Goal: Check status: Check status

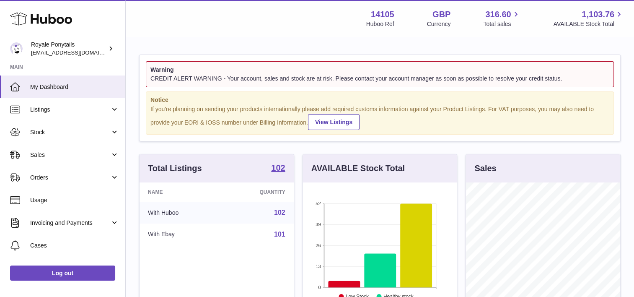
scroll to position [131, 154]
click at [73, 151] on span "Sales" at bounding box center [70, 155] width 80 height 8
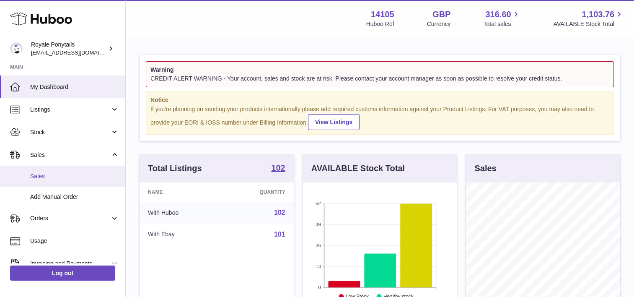
click at [59, 177] on span "Sales" at bounding box center [74, 176] width 89 height 8
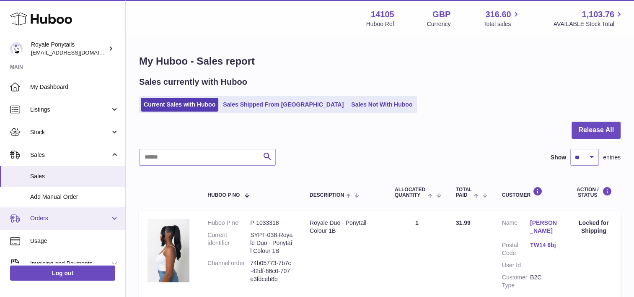
click at [43, 218] on span "Orders" at bounding box center [70, 218] width 80 height 8
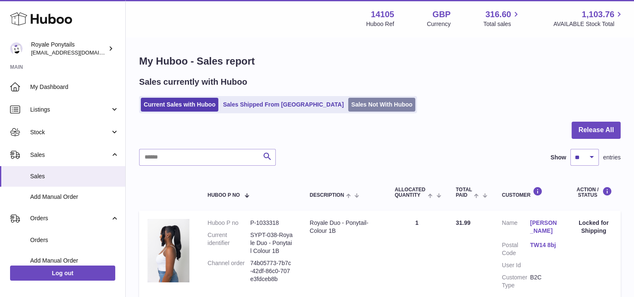
click at [348, 99] on link "Sales Not With Huboo" at bounding box center [381, 105] width 67 height 14
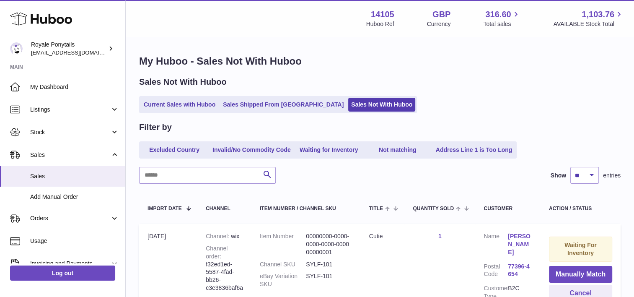
scroll to position [50, 0]
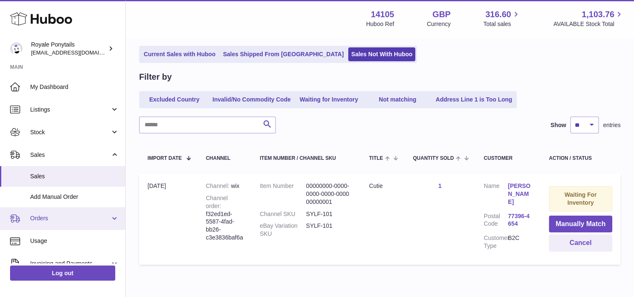
click at [69, 226] on link "Orders" at bounding box center [62, 218] width 125 height 23
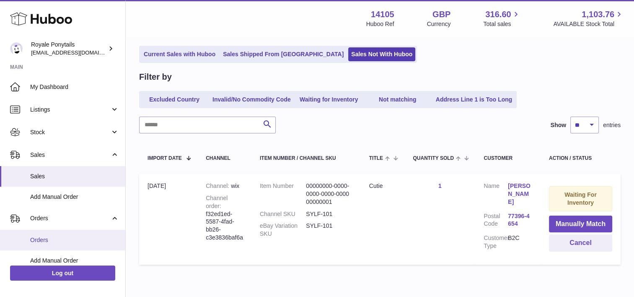
click at [57, 245] on link "Orders" at bounding box center [62, 240] width 125 height 21
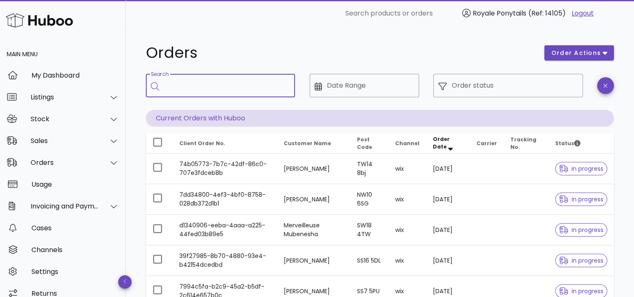
click at [221, 91] on input "Search" at bounding box center [226, 85] width 124 height 13
type input "***"
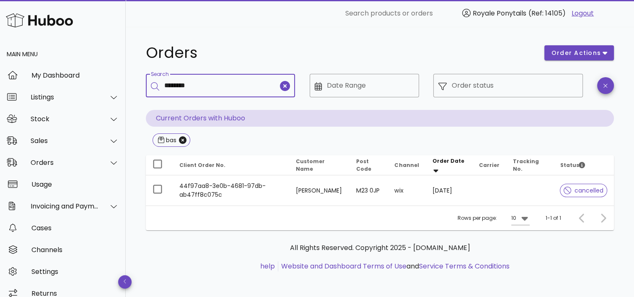
type input "********"
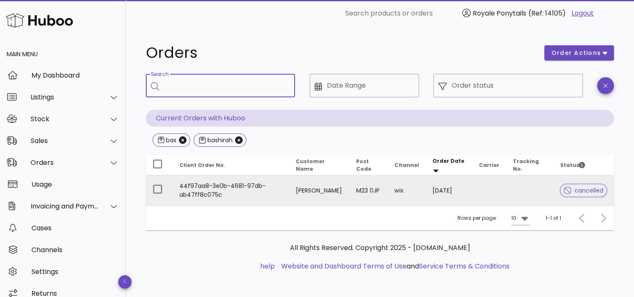
scroll to position [1, 0]
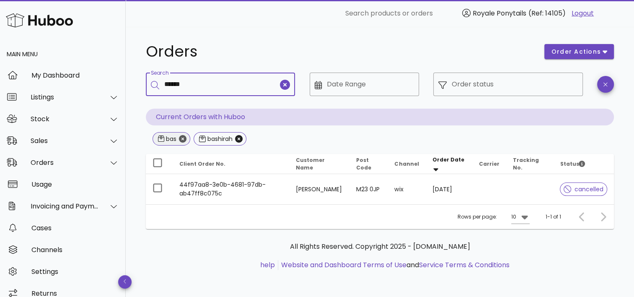
type input "******"
click at [186, 140] on icon "Close" at bounding box center [183, 139] width 8 height 8
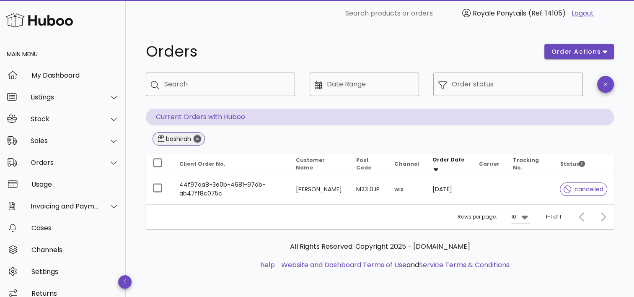
click at [196, 140] on icon "Close" at bounding box center [198, 139] width 8 height 8
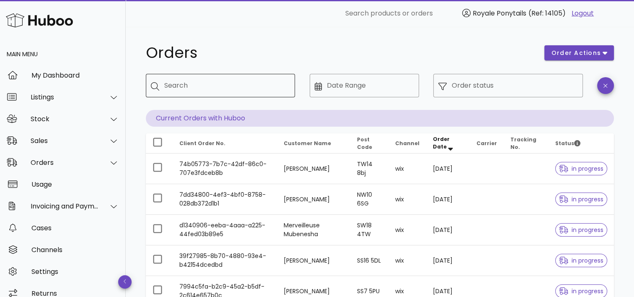
click at [247, 94] on div "Search" at bounding box center [226, 85] width 124 height 23
type input "******"
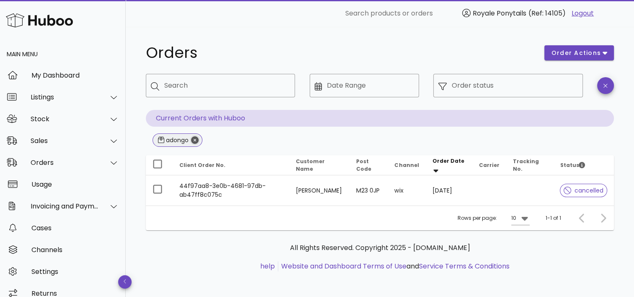
click at [199, 143] on icon "Close" at bounding box center [195, 140] width 8 height 8
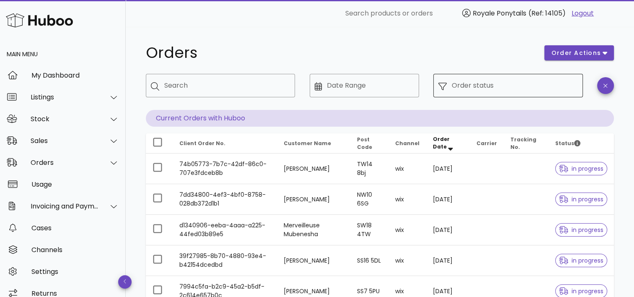
click at [475, 88] on input "Order status" at bounding box center [515, 85] width 126 height 13
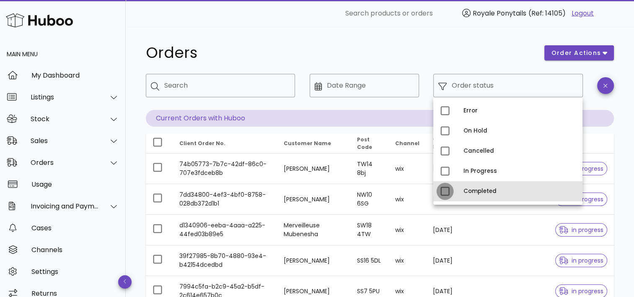
click at [442, 192] on div at bounding box center [445, 191] width 14 height 14
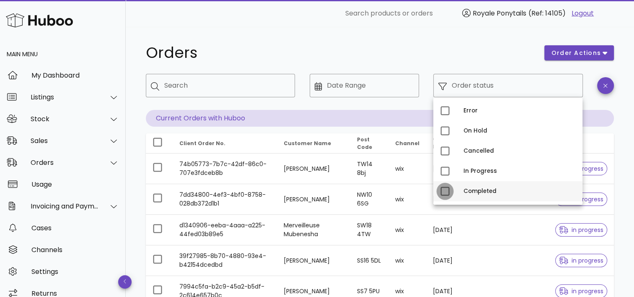
type input "**********"
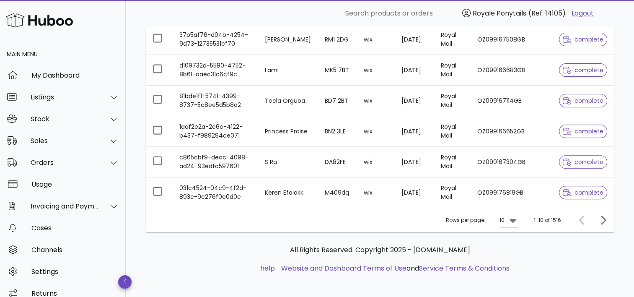
scroll to position [274, 0]
click at [603, 219] on icon "Next page" at bounding box center [603, 219] width 10 height 10
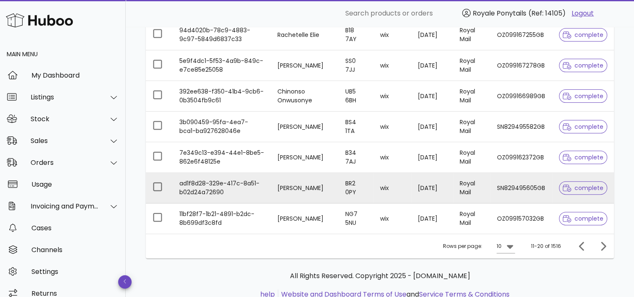
scroll to position [276, 0]
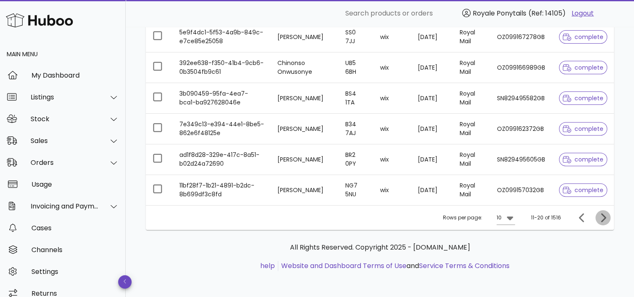
click at [607, 221] on icon "Next page" at bounding box center [603, 218] width 10 height 10
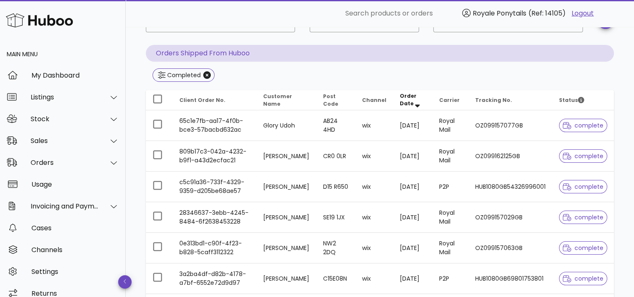
scroll to position [276, 0]
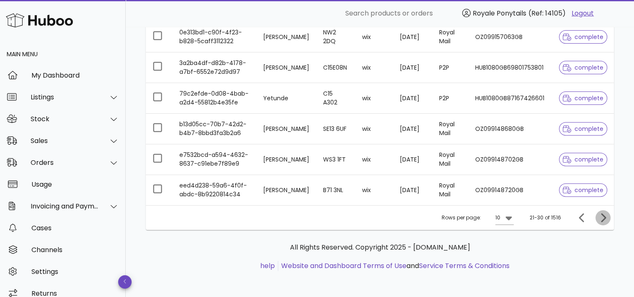
click at [605, 213] on icon "Next page" at bounding box center [603, 218] width 10 height 10
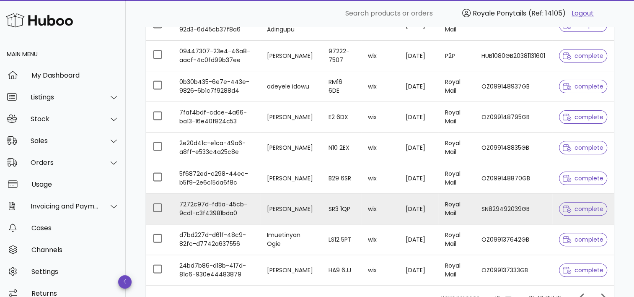
scroll to position [276, 0]
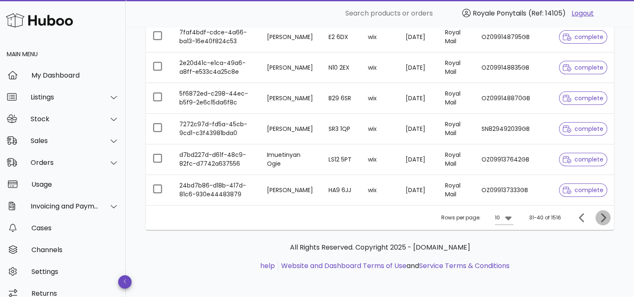
click at [603, 221] on button "Next page" at bounding box center [603, 217] width 15 height 15
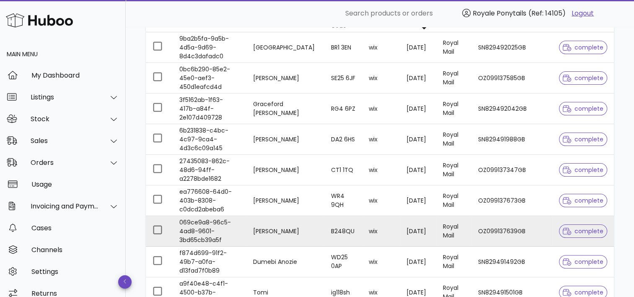
scroll to position [276, 0]
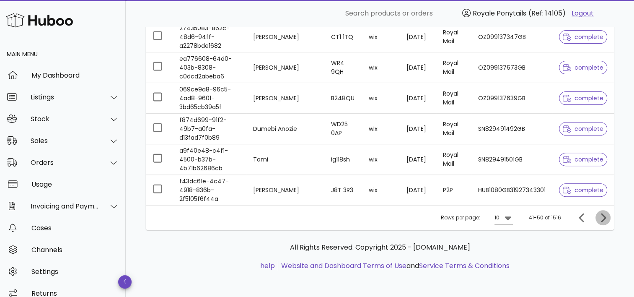
click at [600, 218] on icon "Next page" at bounding box center [603, 218] width 10 height 10
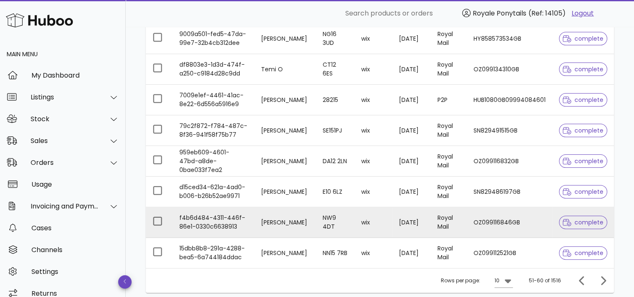
scroll to position [276, 0]
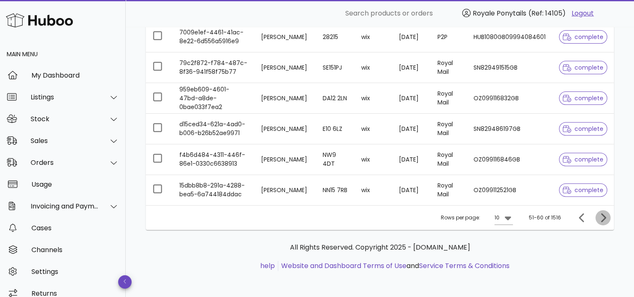
click at [607, 213] on icon "Next page" at bounding box center [603, 218] width 10 height 10
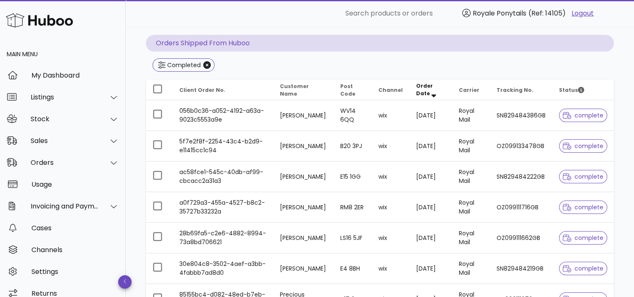
scroll to position [276, 0]
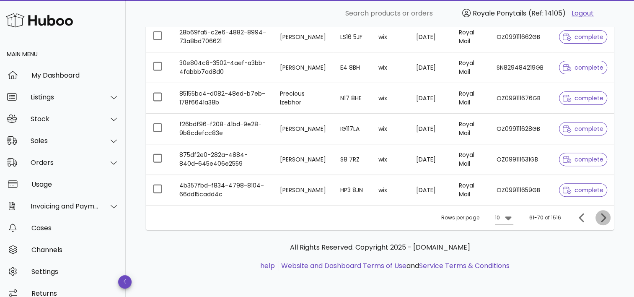
click at [609, 220] on span "Next page" at bounding box center [603, 218] width 15 height 10
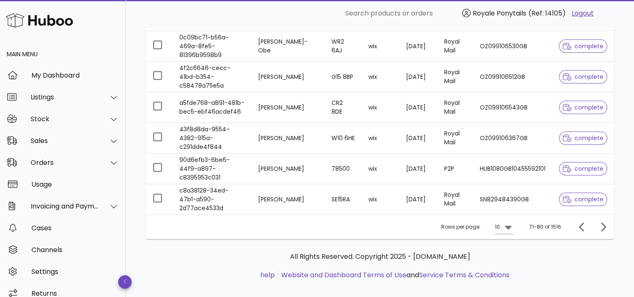
scroll to position [276, 0]
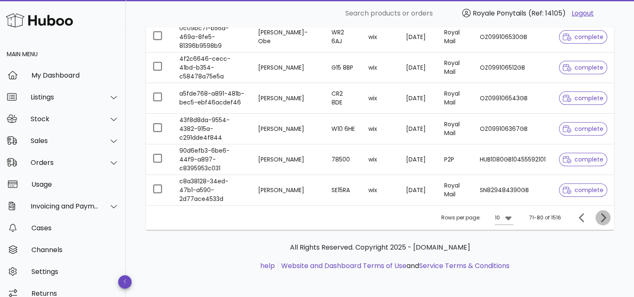
click at [601, 219] on icon "Next page" at bounding box center [603, 218] width 10 height 10
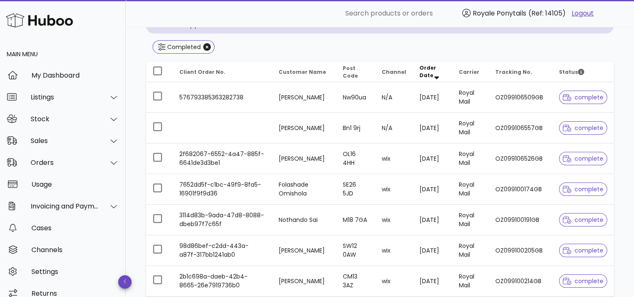
scroll to position [92, 0]
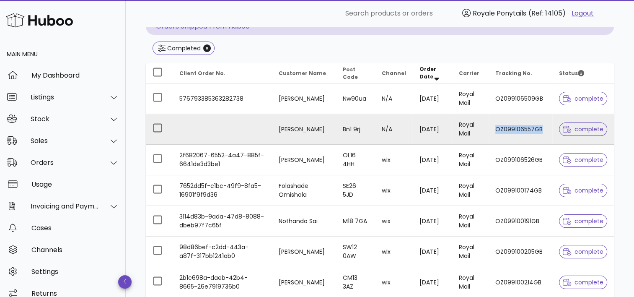
drag, startPoint x: 548, startPoint y: 126, endPoint x: 475, endPoint y: 131, distance: 74.0
click at [475, 131] on tr "Bashirah Adongo Bn1 9rj N/A 30/09/2025 Royal Mail OZ099106557GB complete" at bounding box center [380, 129] width 468 height 31
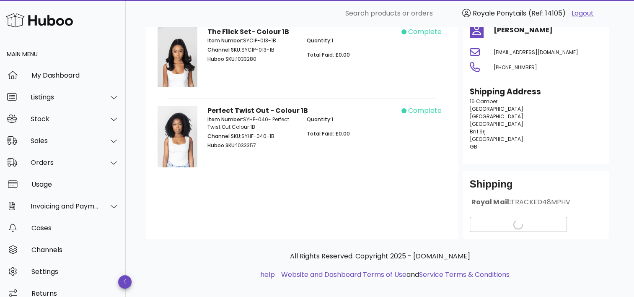
scroll to position [82, 0]
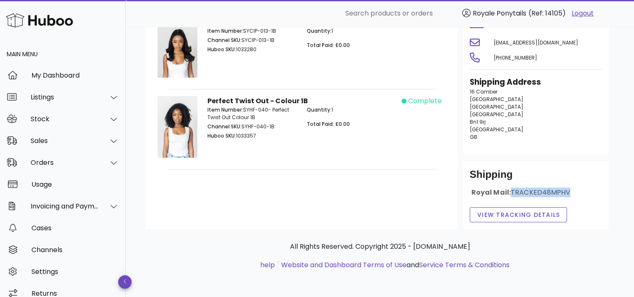
drag, startPoint x: 574, startPoint y: 190, endPoint x: 511, endPoint y: 190, distance: 62.5
click at [511, 190] on div "Royal Mail: TRACKED48MPHV" at bounding box center [536, 196] width 132 height 16
click at [512, 218] on span "View Tracking details" at bounding box center [518, 214] width 83 height 9
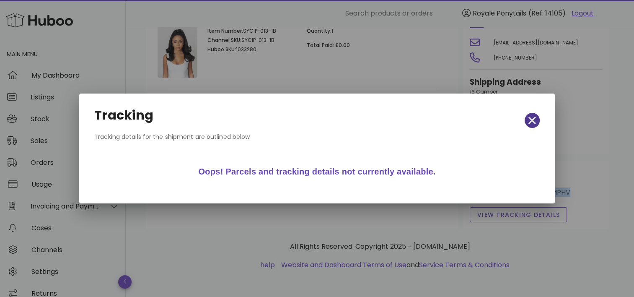
click at [530, 114] on button "button" at bounding box center [532, 120] width 15 height 15
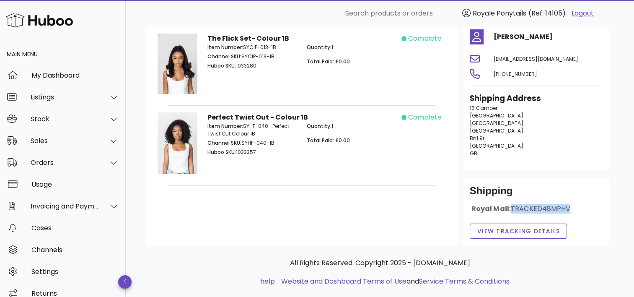
scroll to position [0, 0]
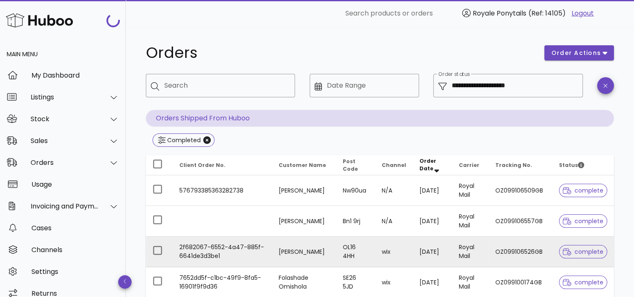
scroll to position [92, 0]
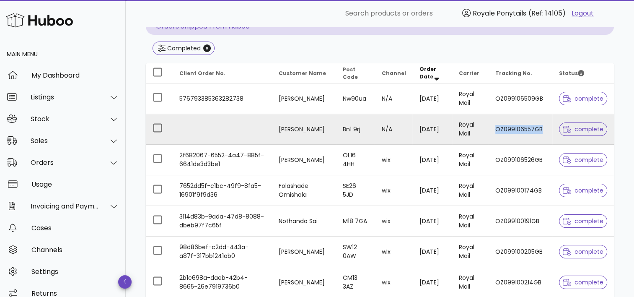
drag, startPoint x: 549, startPoint y: 126, endPoint x: 498, endPoint y: 128, distance: 51.2
click at [498, 128] on td "OZ099106557GB" at bounding box center [521, 129] width 64 height 31
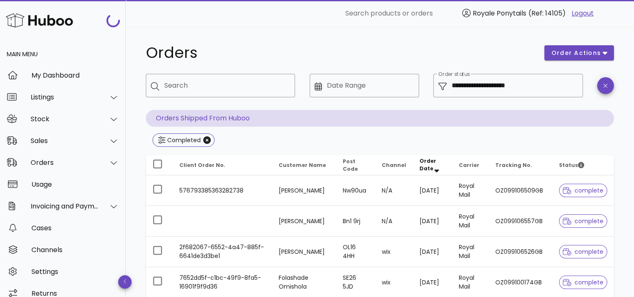
scroll to position [92, 0]
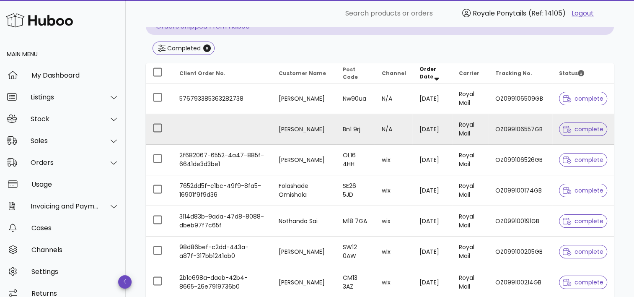
click at [508, 127] on td "OZ099106557GB" at bounding box center [521, 129] width 64 height 31
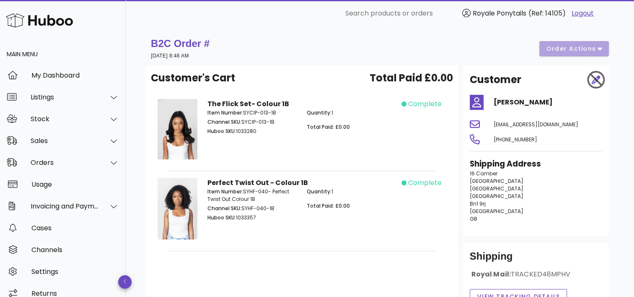
scroll to position [82, 0]
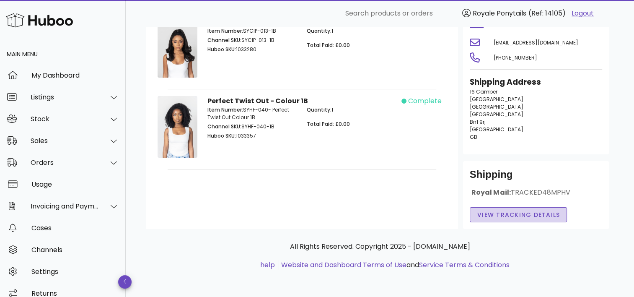
click at [533, 215] on span "View Tracking details" at bounding box center [518, 214] width 83 height 9
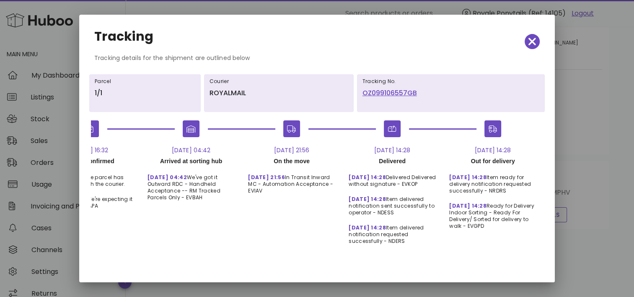
scroll to position [0, 63]
drag, startPoint x: 356, startPoint y: 91, endPoint x: 419, endPoint y: 92, distance: 63.7
click at [419, 92] on div "Tracking No. OZ099106557GB" at bounding box center [451, 93] width 188 height 38
copy link "OZ099106557GB"
click at [382, 90] on link "OZ099106557GB" at bounding box center [451, 93] width 177 height 10
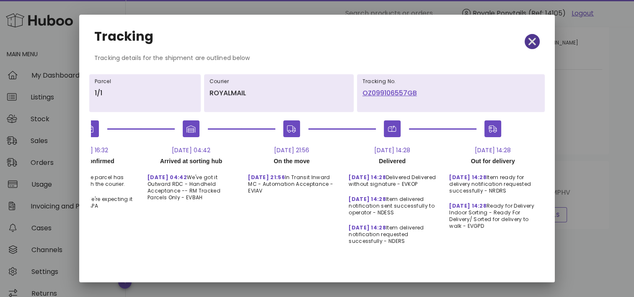
click at [529, 45] on icon "button" at bounding box center [533, 42] width 8 height 12
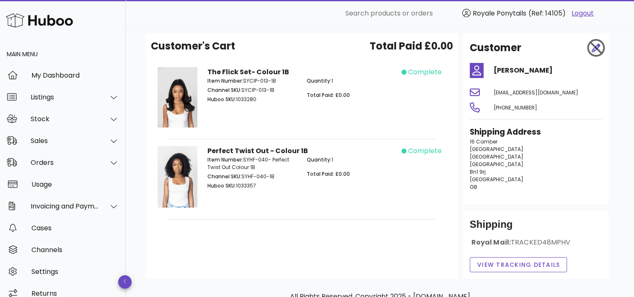
scroll to position [0, 0]
